Goal: Find specific page/section: Find specific page/section

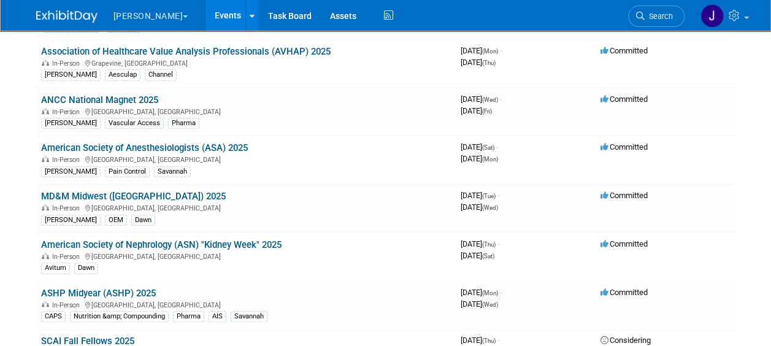
scroll to position [250, 0]
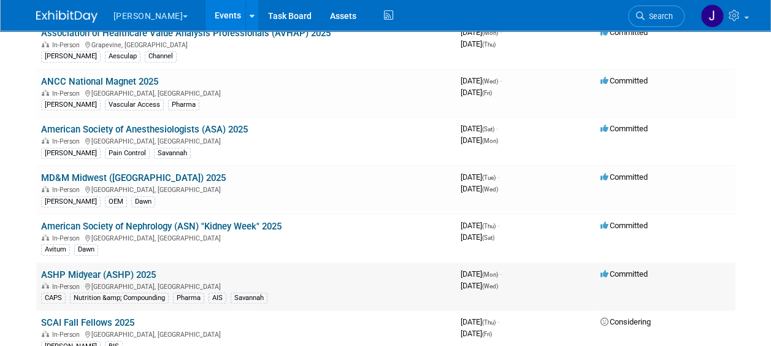
click at [83, 272] on link "ASHP Midyear (ASHP) 2025" at bounding box center [98, 274] width 115 height 11
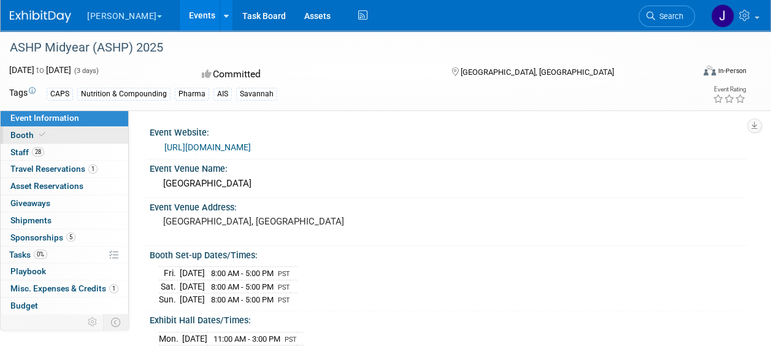
click at [17, 133] on span "Booth" at bounding box center [28, 135] width 37 height 10
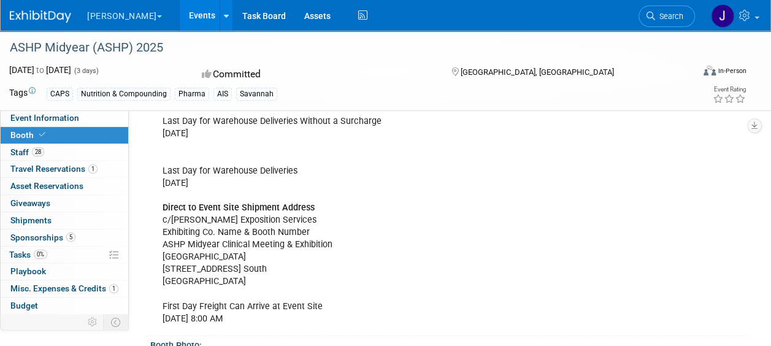
scroll to position [1840, 0]
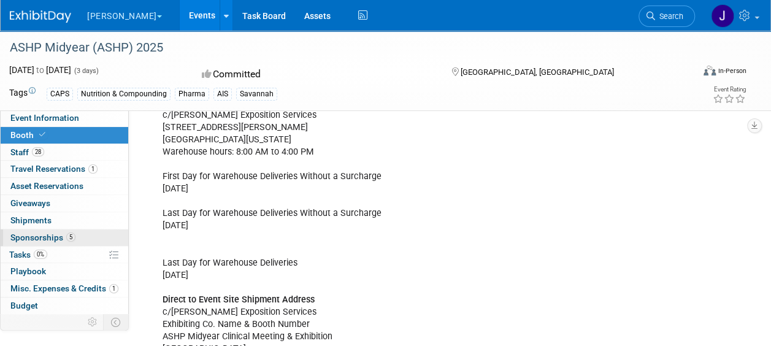
click at [42, 234] on span "Sponsorships 5" at bounding box center [42, 238] width 65 height 10
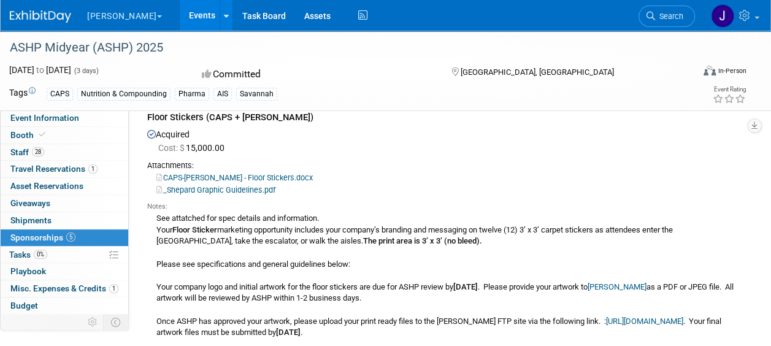
scroll to position [1336, 0]
